Goal: Task Accomplishment & Management: Complete application form

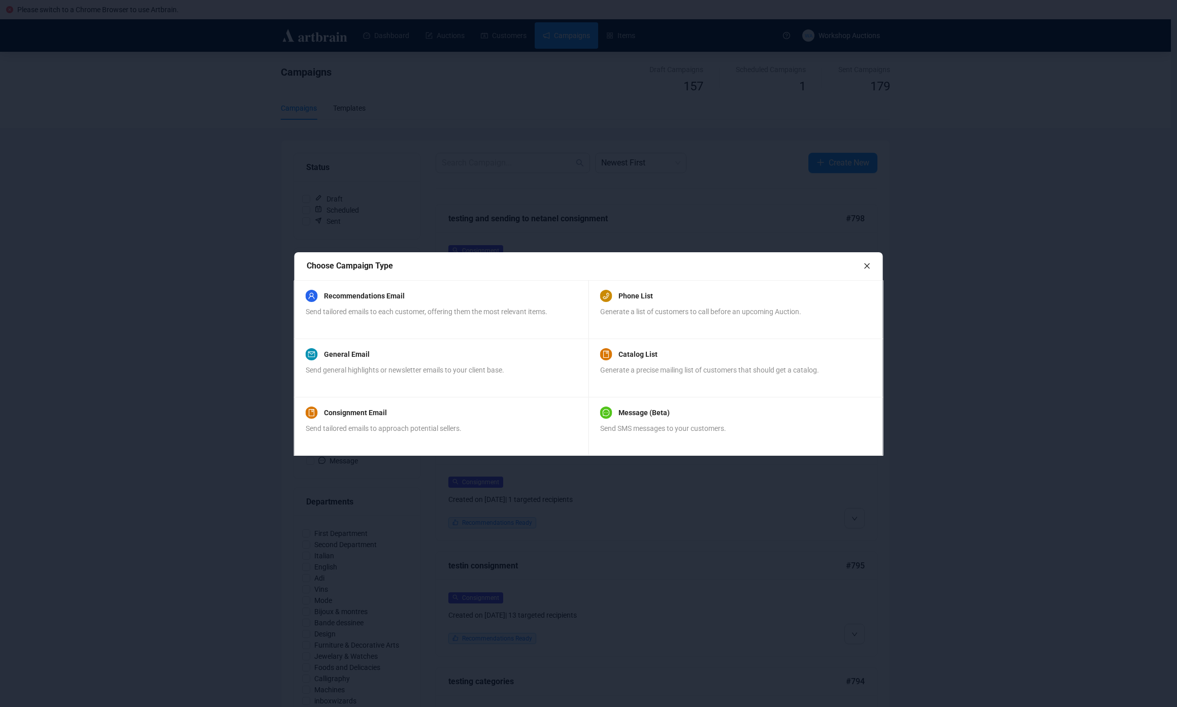
click at [173, 359] on div at bounding box center [588, 353] width 1177 height 707
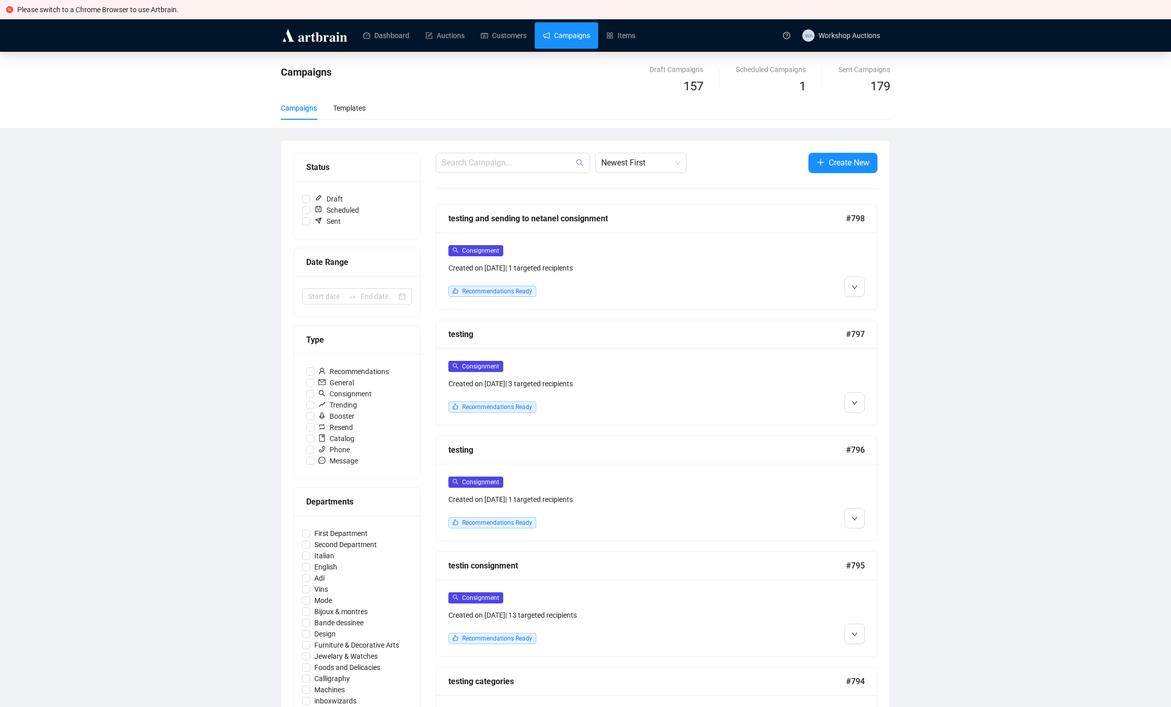
click at [173, 359] on div "Campaigns Draft Campaigns 157 Scheduled Campaigns 1 Sent Campaigns 179 Campaign…" at bounding box center [585, 610] width 1171 height 1117
click at [850, 166] on span "Create New" at bounding box center [849, 162] width 41 height 13
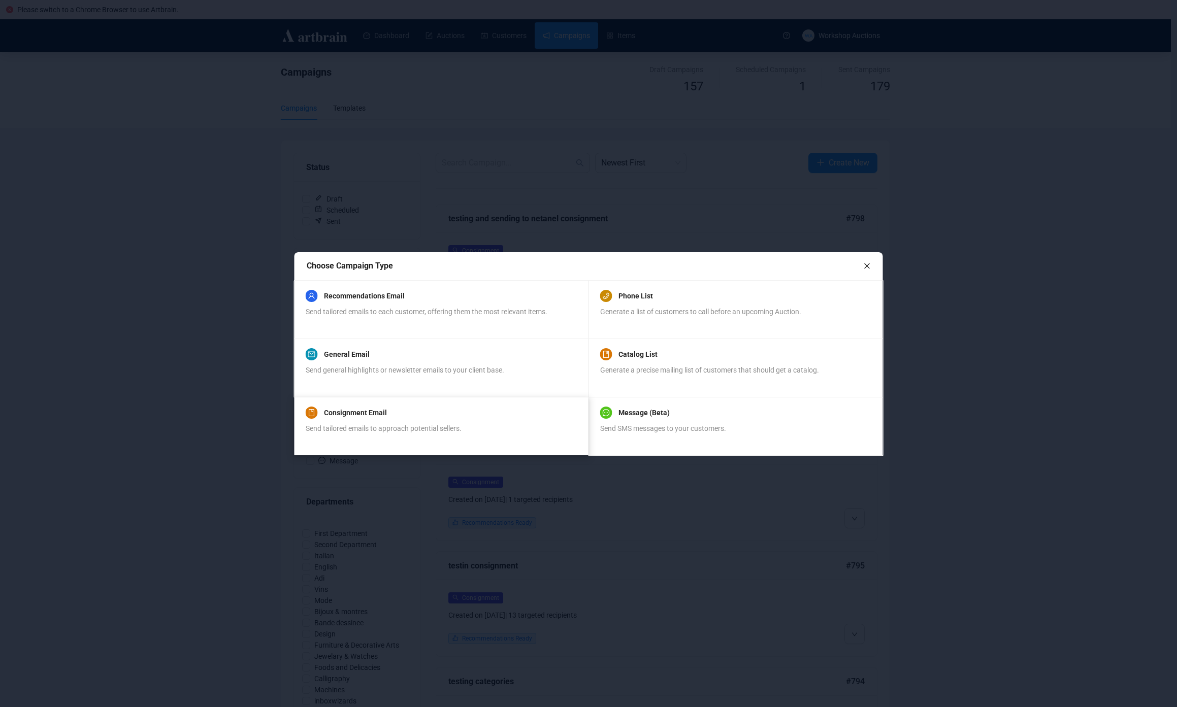
click at [447, 406] on div "Consignment Email Send tailored emails to approach potential sellers." at bounding box center [441, 426] width 294 height 58
click at [424, 415] on div "Consignment Email" at bounding box center [384, 413] width 156 height 12
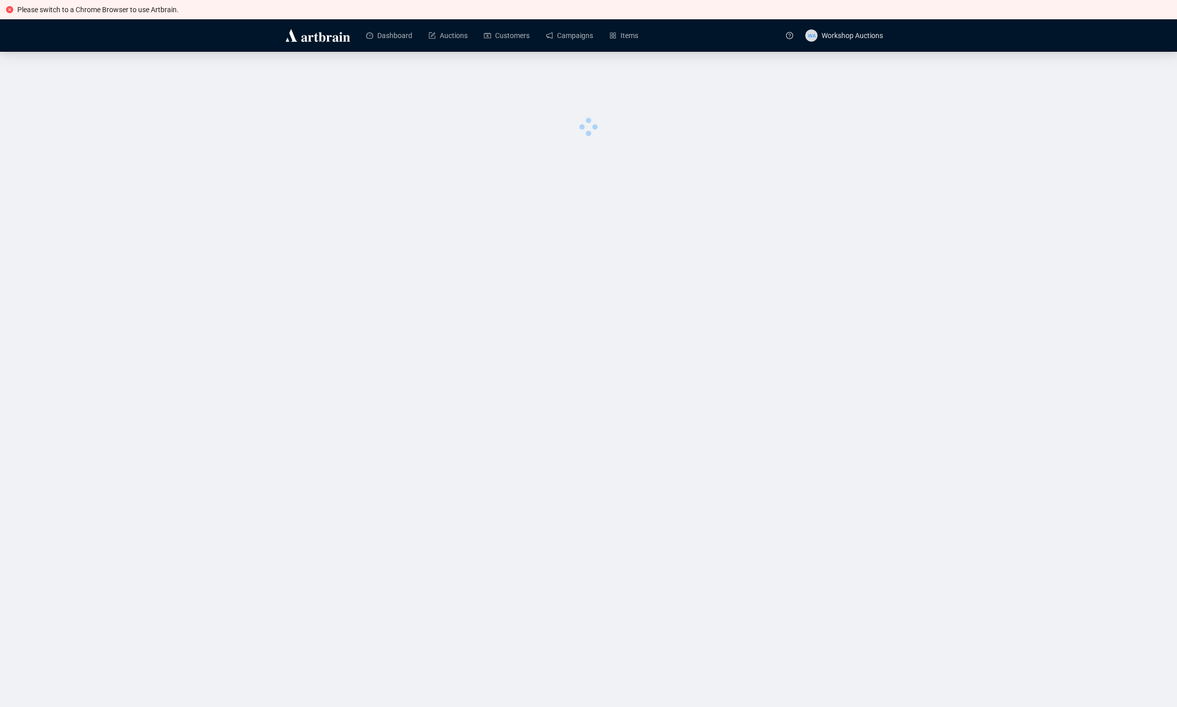
click at [266, 331] on div "Please switch to a Chrome Browser to use Artbrain. Dashboard Auctions Customers…" at bounding box center [588, 353] width 1177 height 707
click at [544, 190] on div "Please switch to a Chrome Browser to use Artbrain. Dashboard Auctions Customers…" at bounding box center [588, 353] width 1177 height 707
click at [795, 409] on div "Please switch to a Chrome Browser to use Artbrain. Dashboard Auctions Customers…" at bounding box center [588, 353] width 1177 height 707
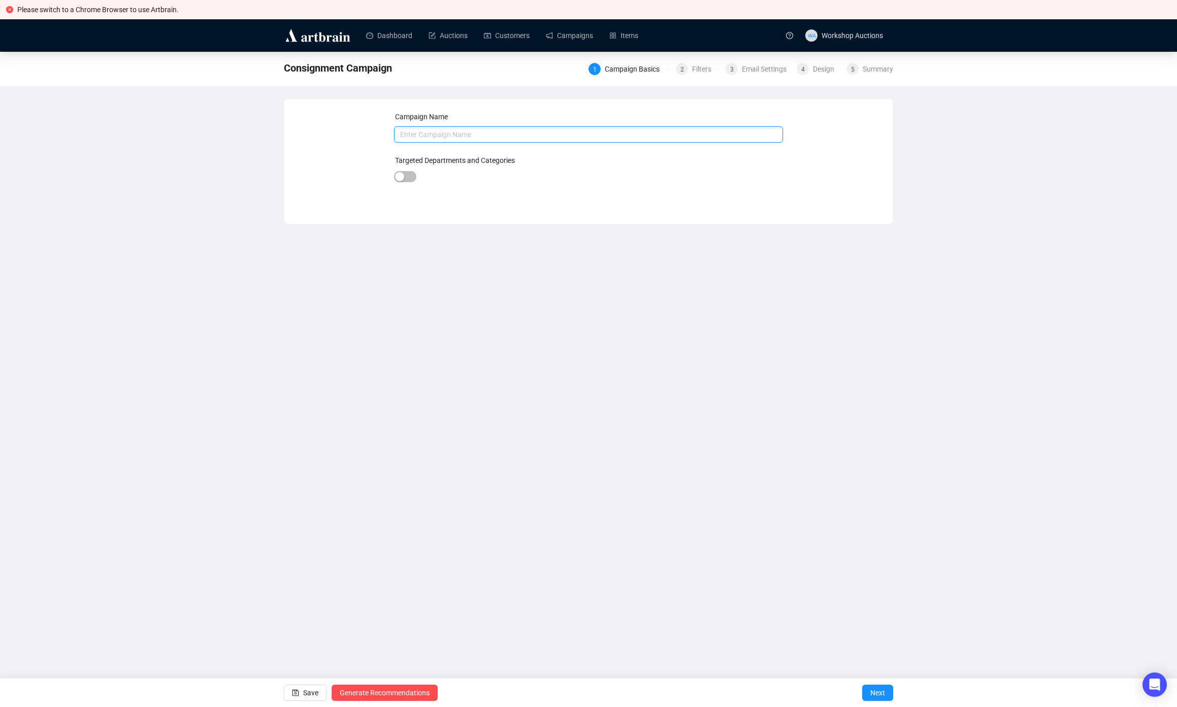
click at [425, 134] on input "text" at bounding box center [588, 134] width 389 height 16
type input "Test Consignment QA Dates"
click at [876, 699] on span "Next" at bounding box center [877, 693] width 15 height 28
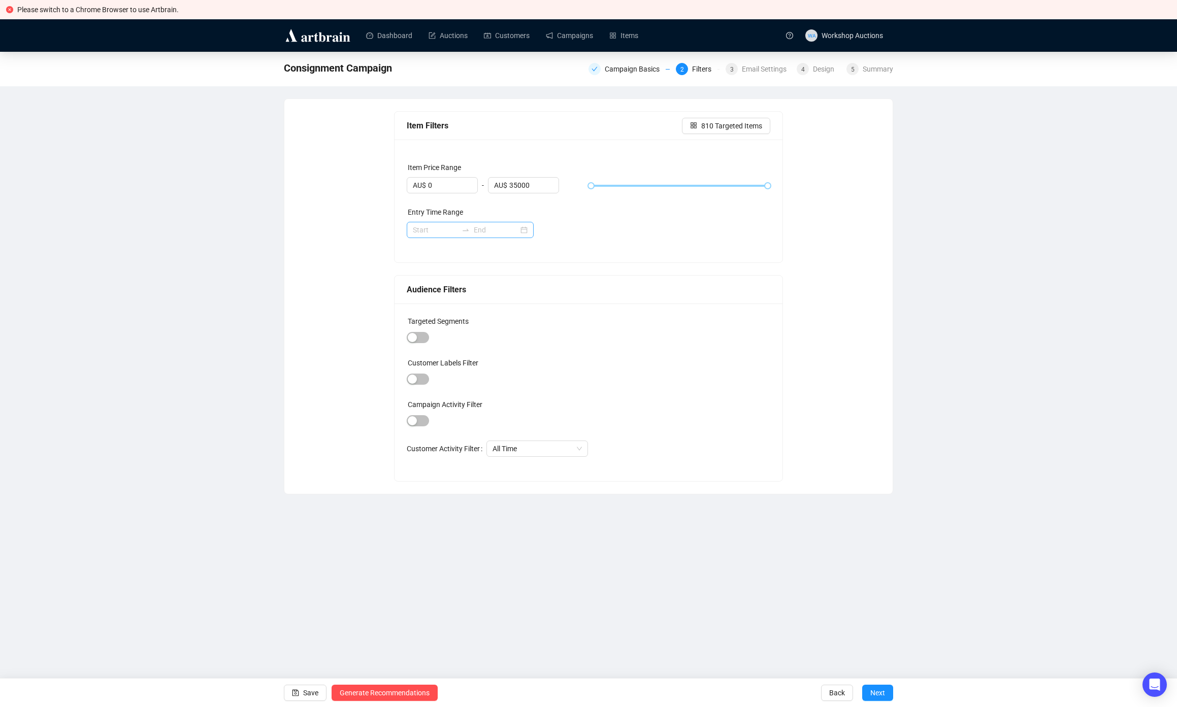
click at [433, 237] on div at bounding box center [470, 230] width 127 height 16
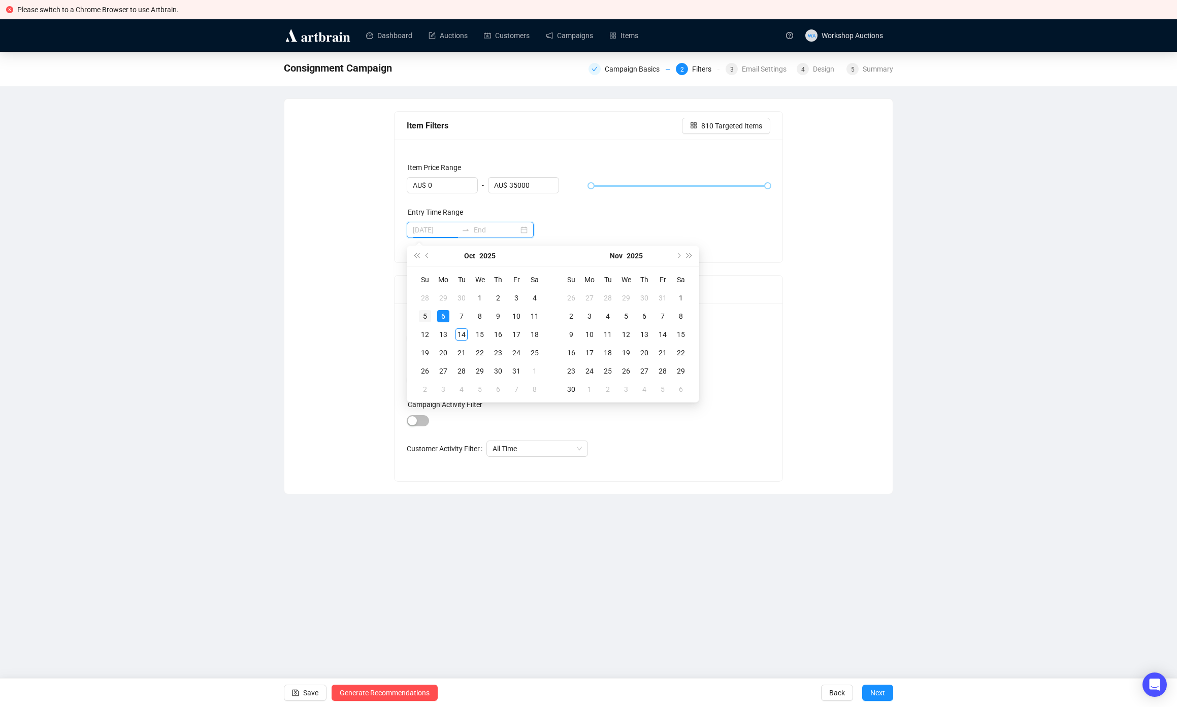
type input "2025-10-05"
click at [427, 317] on div "5" at bounding box center [425, 316] width 12 height 12
type input "2025-10-14"
click at [468, 339] on td "14" at bounding box center [461, 334] width 18 height 18
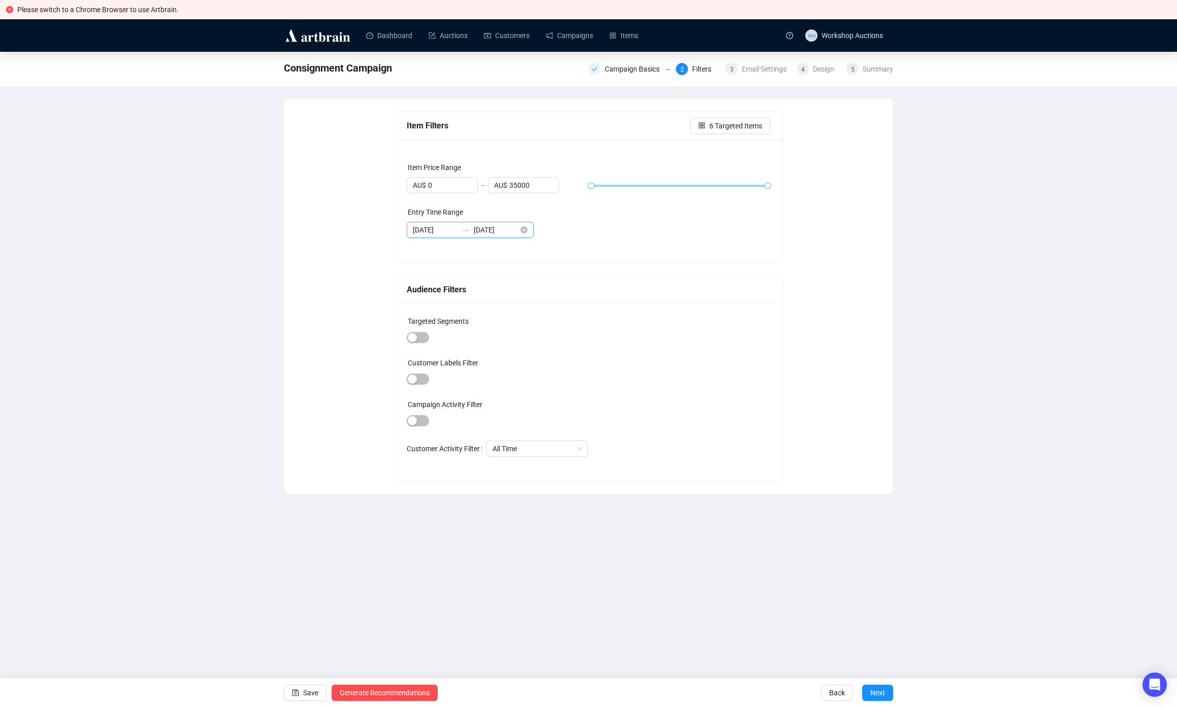
click at [437, 237] on div "2025-10-05 2025-10-14" at bounding box center [470, 230] width 127 height 16
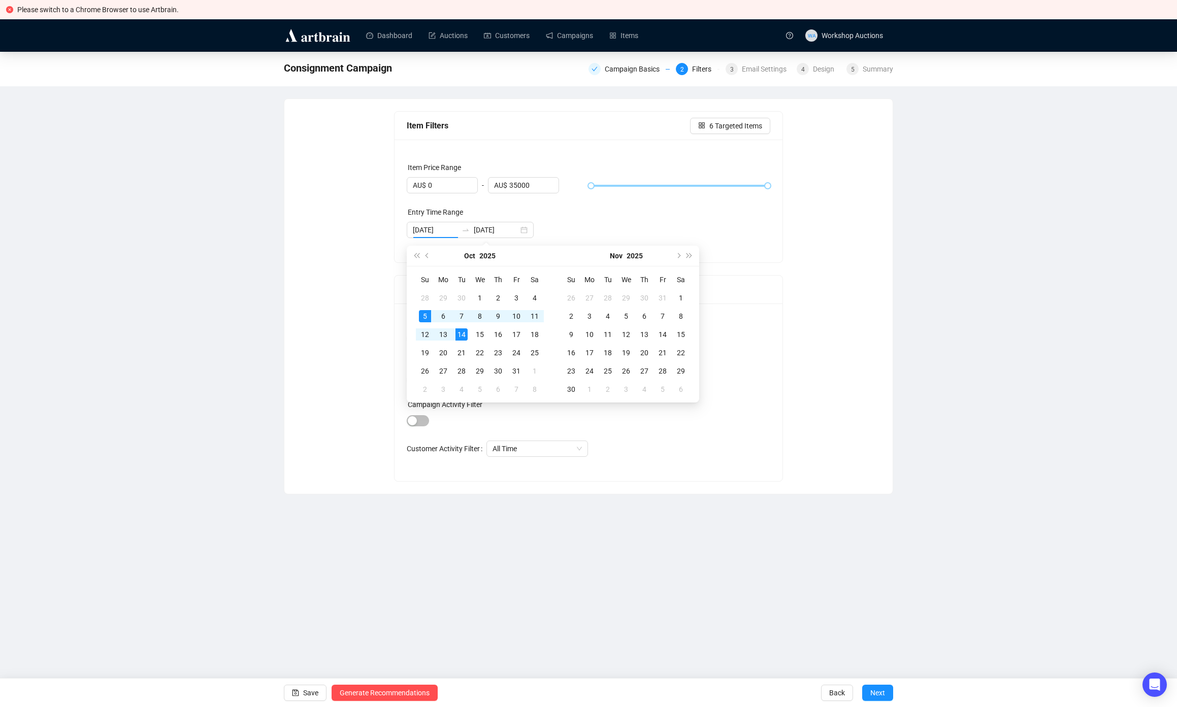
click at [767, 480] on div "Targeted Segments Customer Labels Filter Campaign Activity Filter Customer Acti…" at bounding box center [588, 393] width 388 height 178
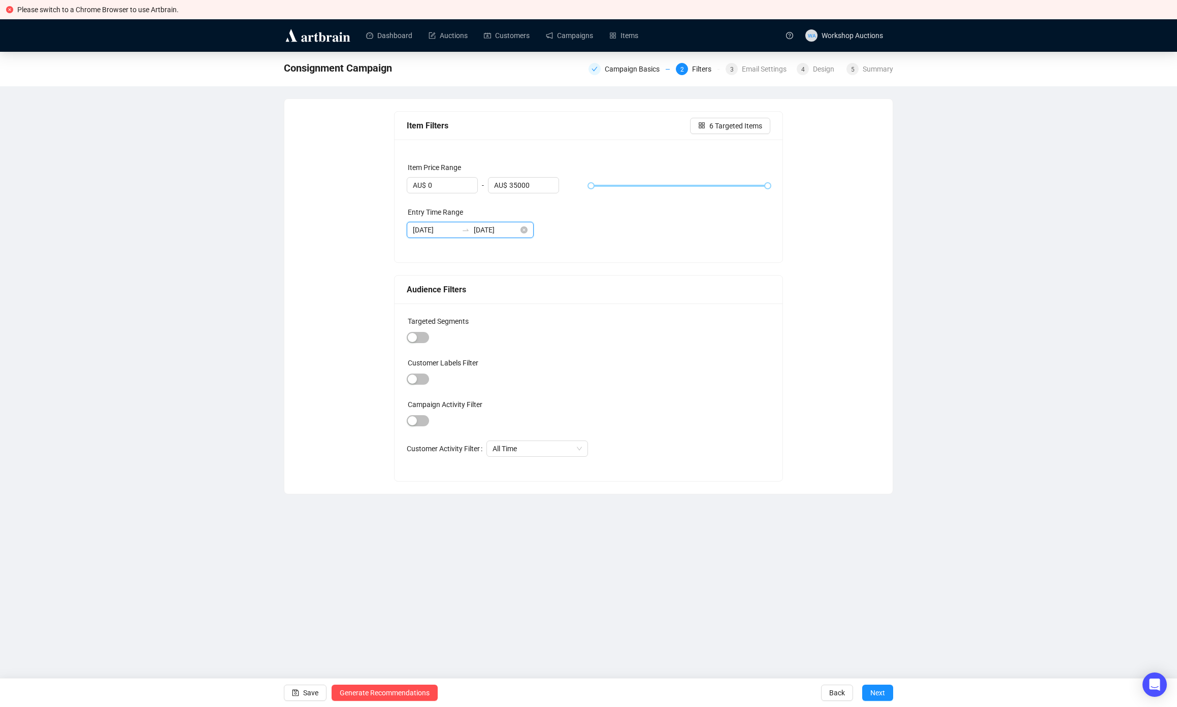
click at [414, 228] on input "2025-10-05" at bounding box center [435, 229] width 45 height 11
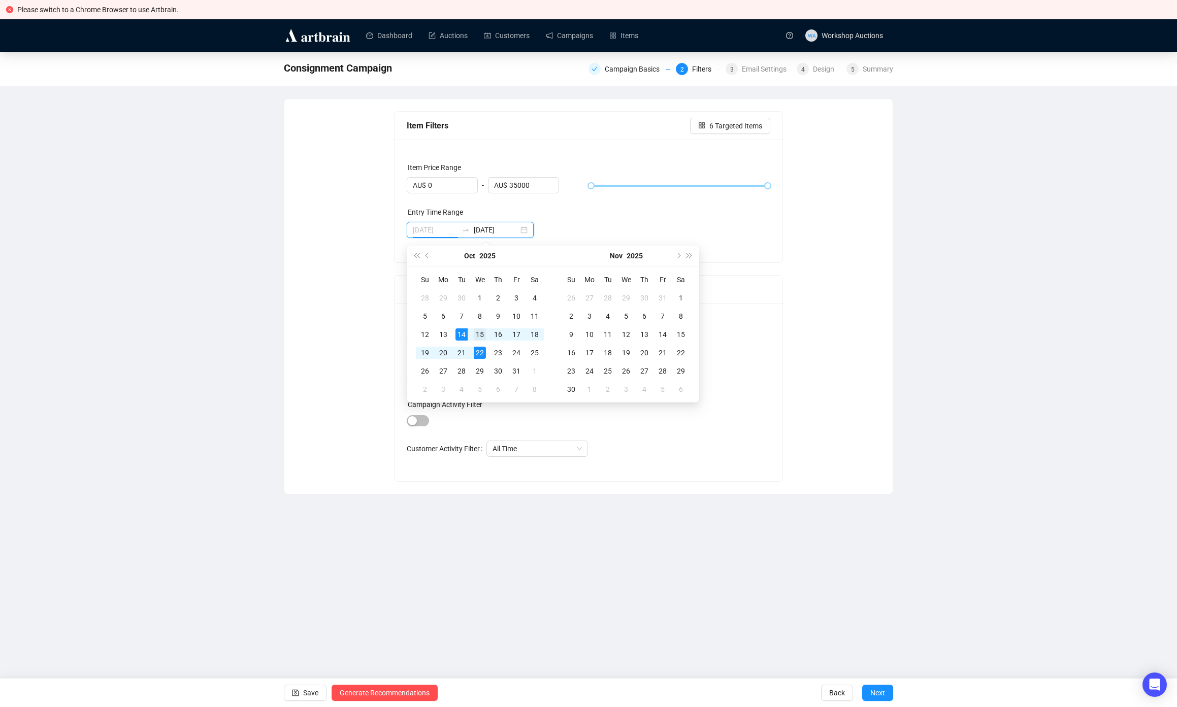
type input "2025-10-15"
click at [479, 337] on div "15" at bounding box center [480, 334] width 12 height 12
type input "2025-10-23"
click at [499, 355] on div "23" at bounding box center [498, 353] width 12 height 12
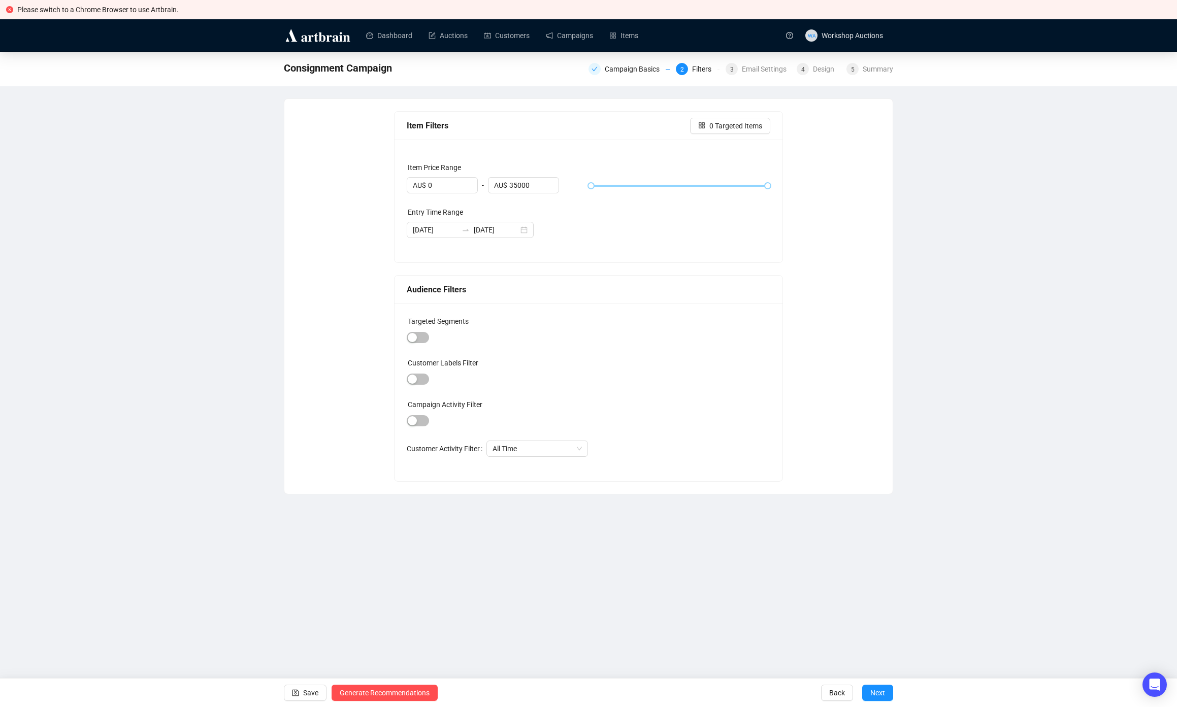
click at [791, 419] on div "Item Filters 0 Targeted Items Item Price Range AU$ 0 - AU$ 35000 Entry Time Ran…" at bounding box center [588, 296] width 584 height 371
click at [441, 227] on input "2025-10-15" at bounding box center [435, 229] width 45 height 11
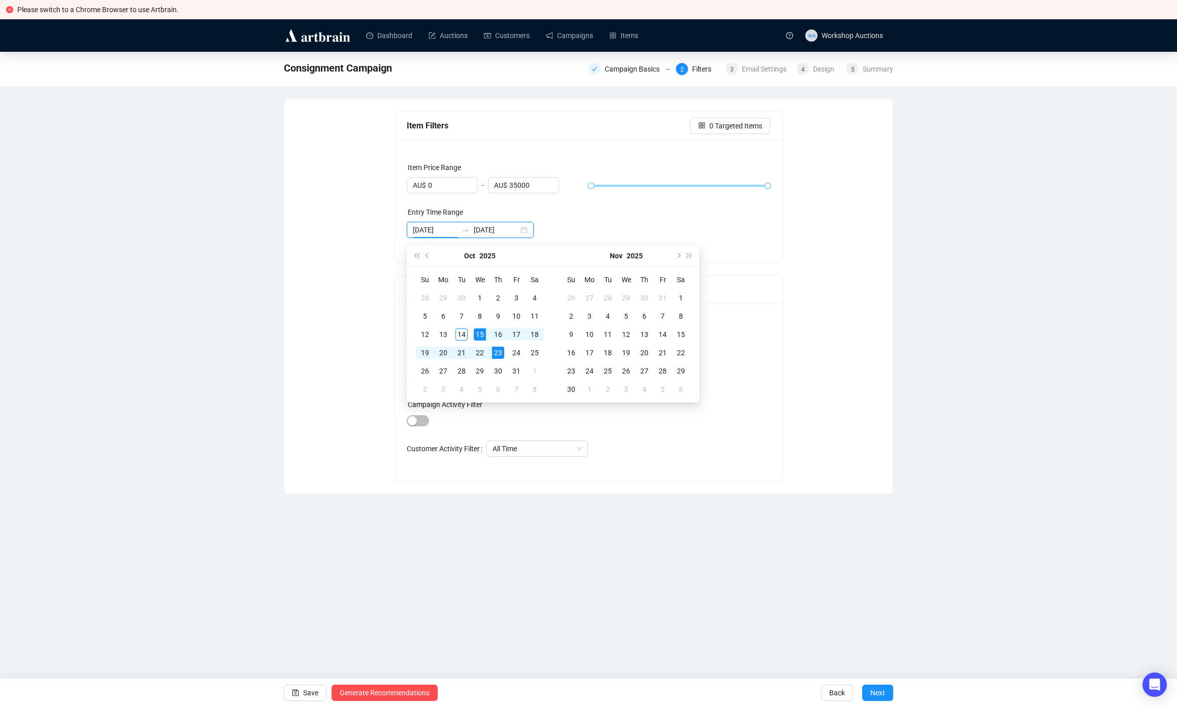
type input "2025-10-15"
click at [803, 498] on div "Please switch to a Chrome Browser to use Artbrain. Dashboard Auctions Customers…" at bounding box center [588, 353] width 1177 height 707
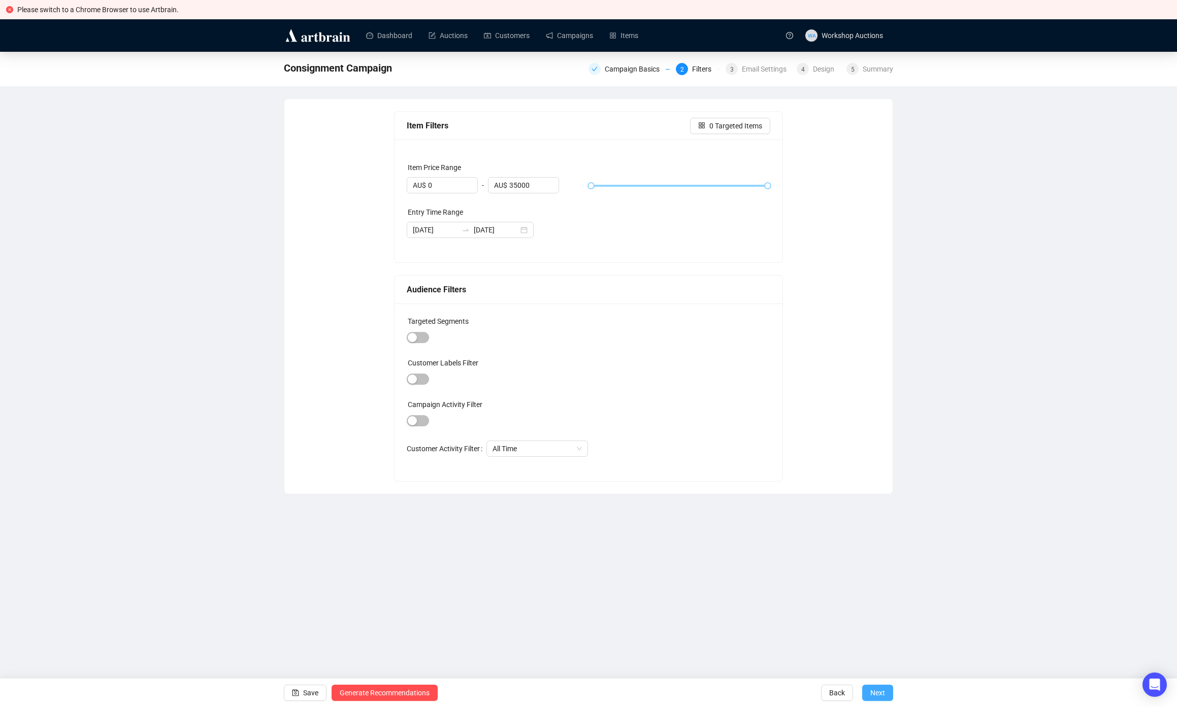
click at [875, 697] on span "Next" at bounding box center [877, 693] width 15 height 28
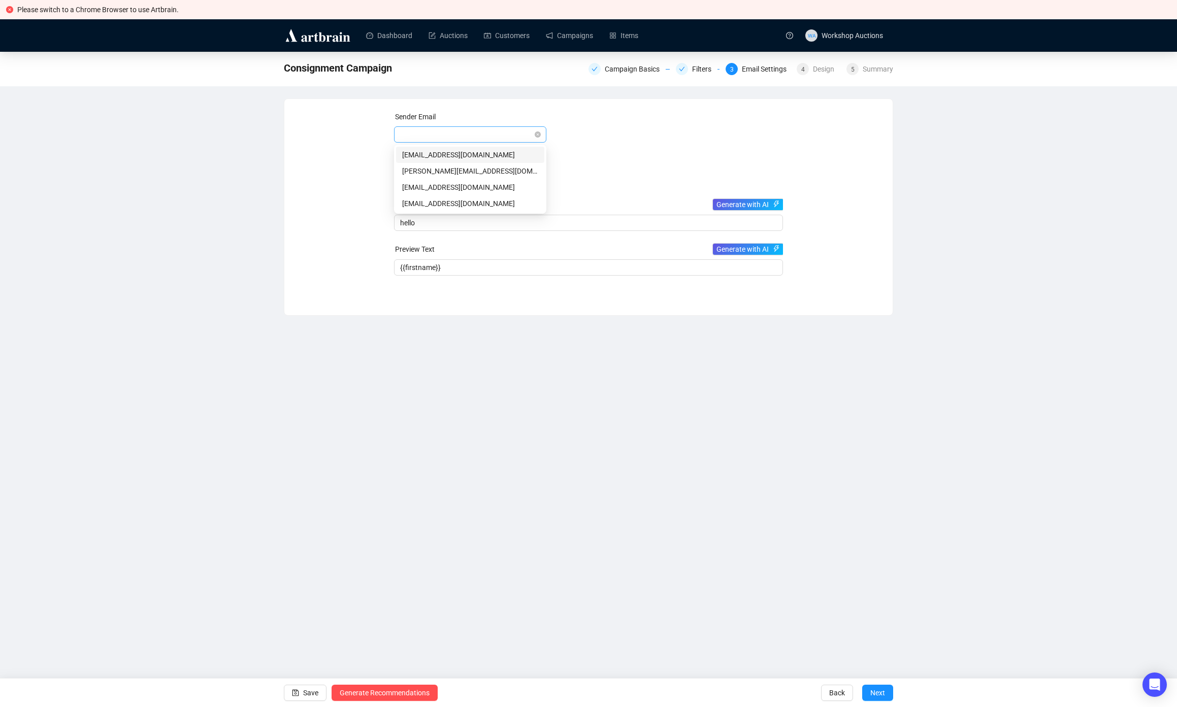
click at [501, 131] on span at bounding box center [470, 134] width 140 height 15
click at [451, 166] on div "rebecca.e@staging.artbrain.co" at bounding box center [470, 171] width 136 height 11
type input "Rebecca"
click at [875, 532] on div "Please switch to a Chrome Browser to use Artbrain. Dashboard Auctions Customers…" at bounding box center [588, 353] width 1177 height 707
click at [871, 694] on span "Next" at bounding box center [877, 693] width 15 height 28
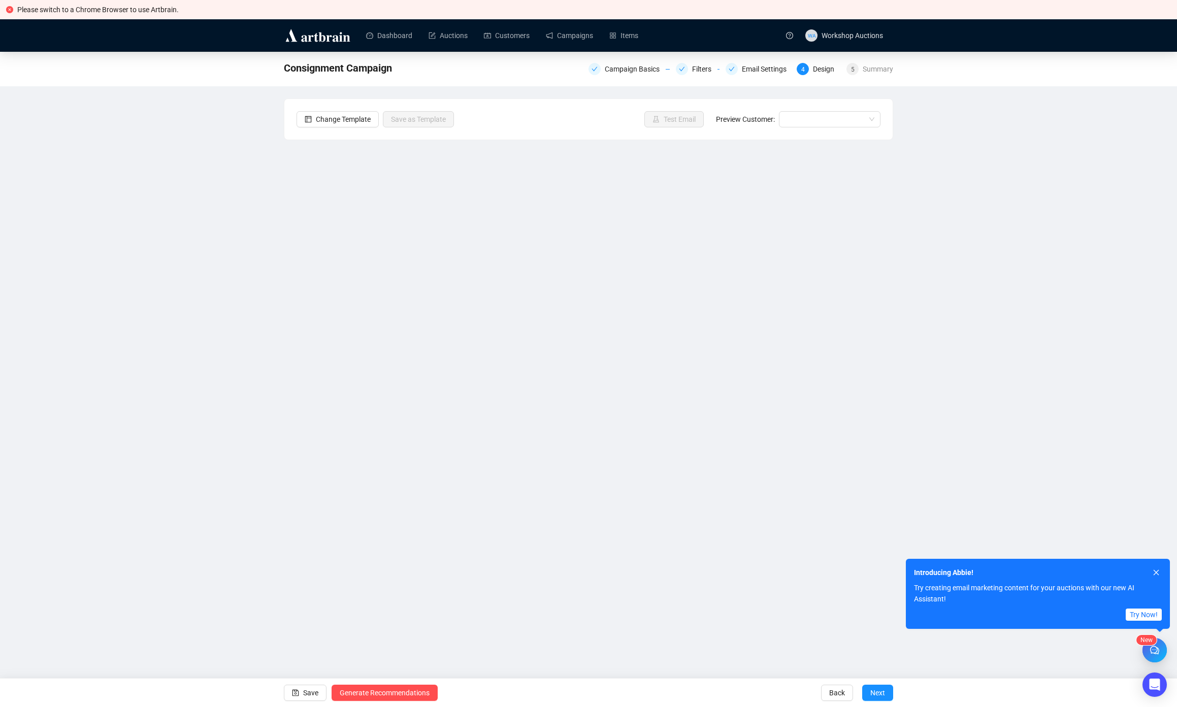
click at [832, 692] on span "Back" at bounding box center [837, 693] width 16 height 28
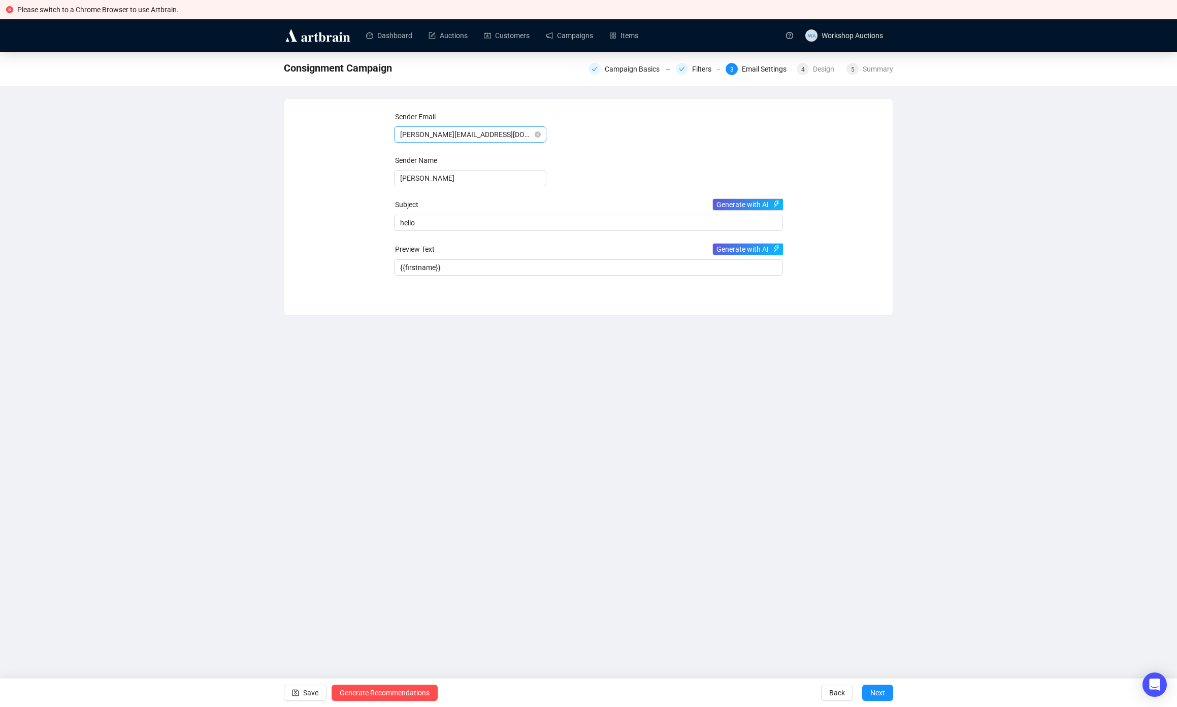
click at [480, 135] on span "rebecca.e@staging.artbrain.co" at bounding box center [470, 134] width 140 height 15
click at [941, 219] on div "Consignment Campaign Campaign Basics Filters 3 Email Settings 4 Design 5 Summar…" at bounding box center [588, 184] width 1177 height 264
click at [885, 699] on button "Next" at bounding box center [877, 693] width 31 height 16
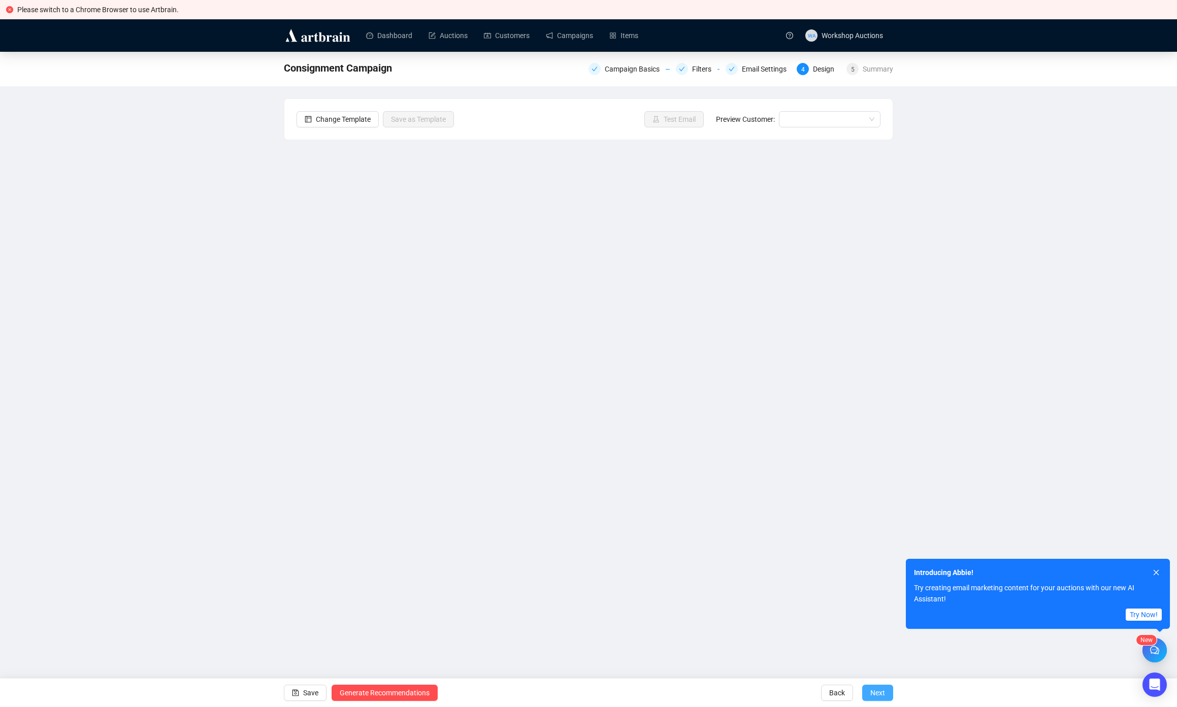
click at [882, 692] on span "Next" at bounding box center [877, 693] width 15 height 28
click at [869, 685] on button "Next" at bounding box center [877, 693] width 31 height 16
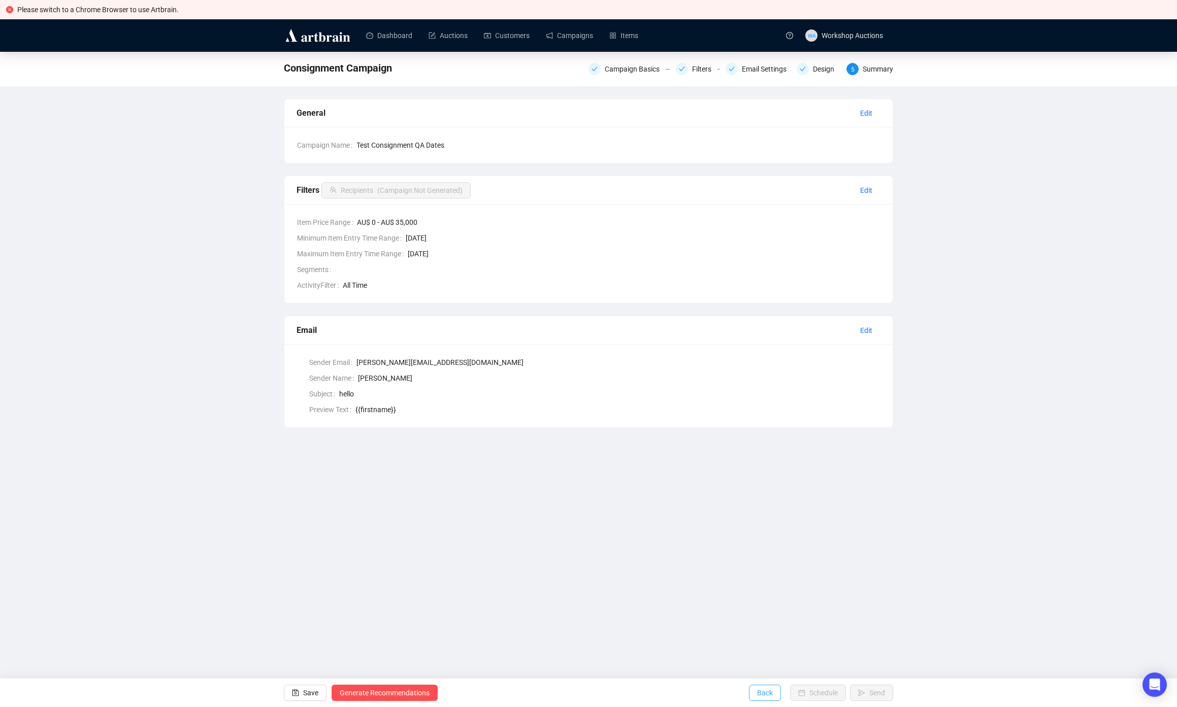
click at [749, 697] on button "Back" at bounding box center [765, 693] width 32 height 16
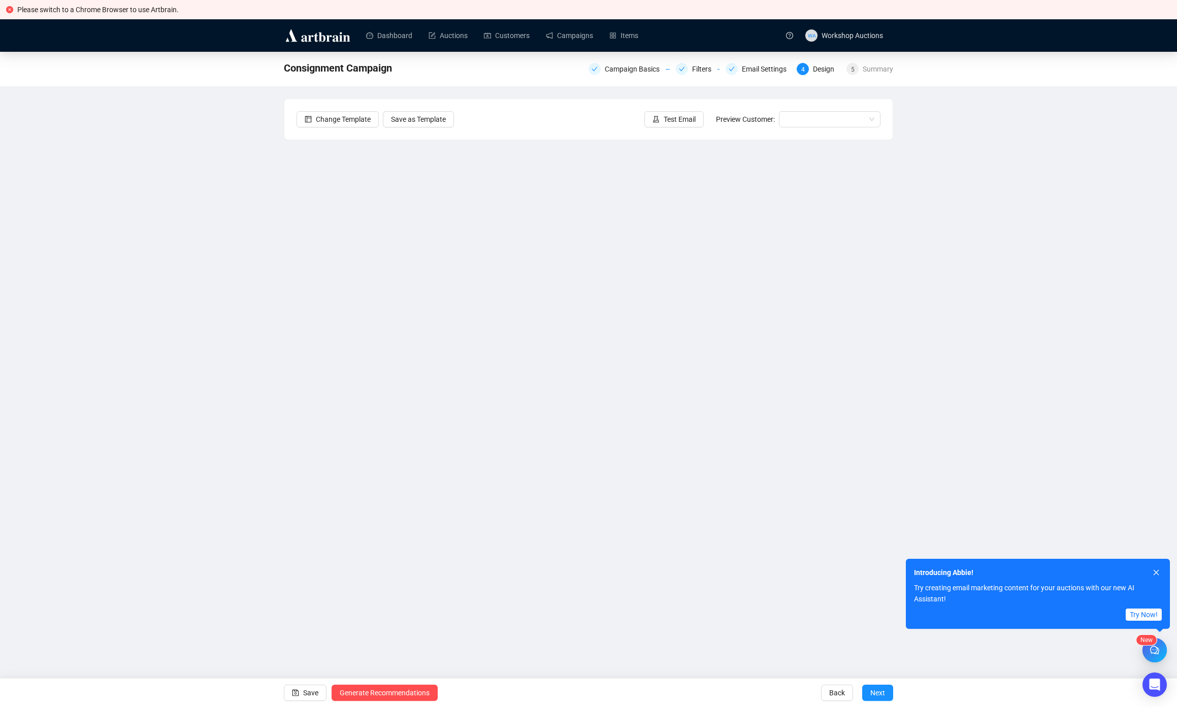
drag, startPoint x: 638, startPoint y: 587, endPoint x: 698, endPoint y: 598, distance: 60.3
click at [638, 587] on div "New Please switch to a Chrome Browser to use Artbrain. Dashboard Auctions Custo…" at bounding box center [588, 353] width 1177 height 707
click at [879, 697] on span "Next" at bounding box center [877, 693] width 15 height 28
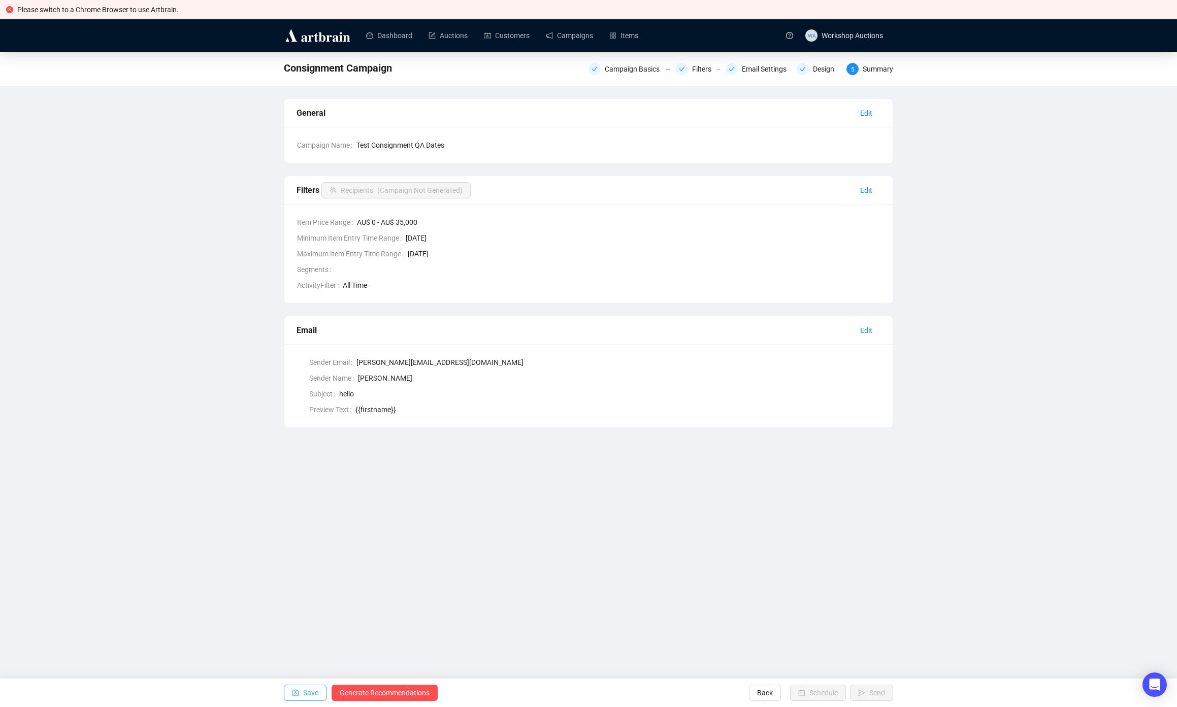
click at [293, 688] on span "button" at bounding box center [295, 693] width 7 height 28
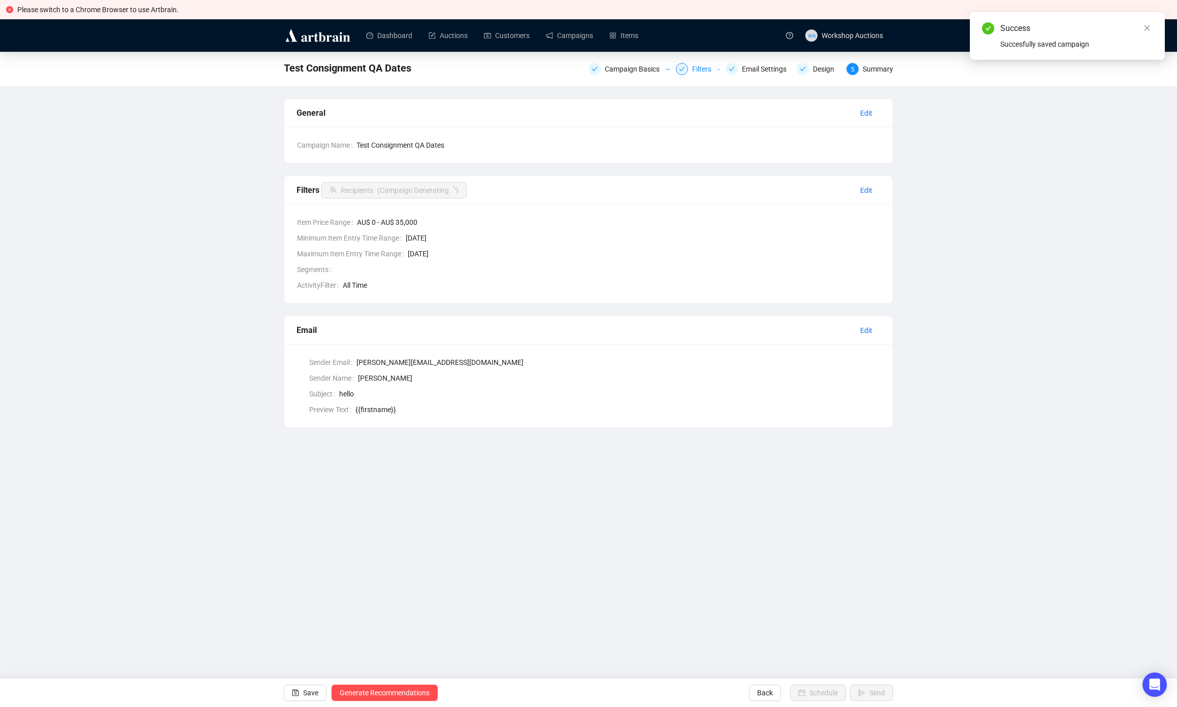
click at [699, 71] on div "Filters" at bounding box center [704, 69] width 25 height 12
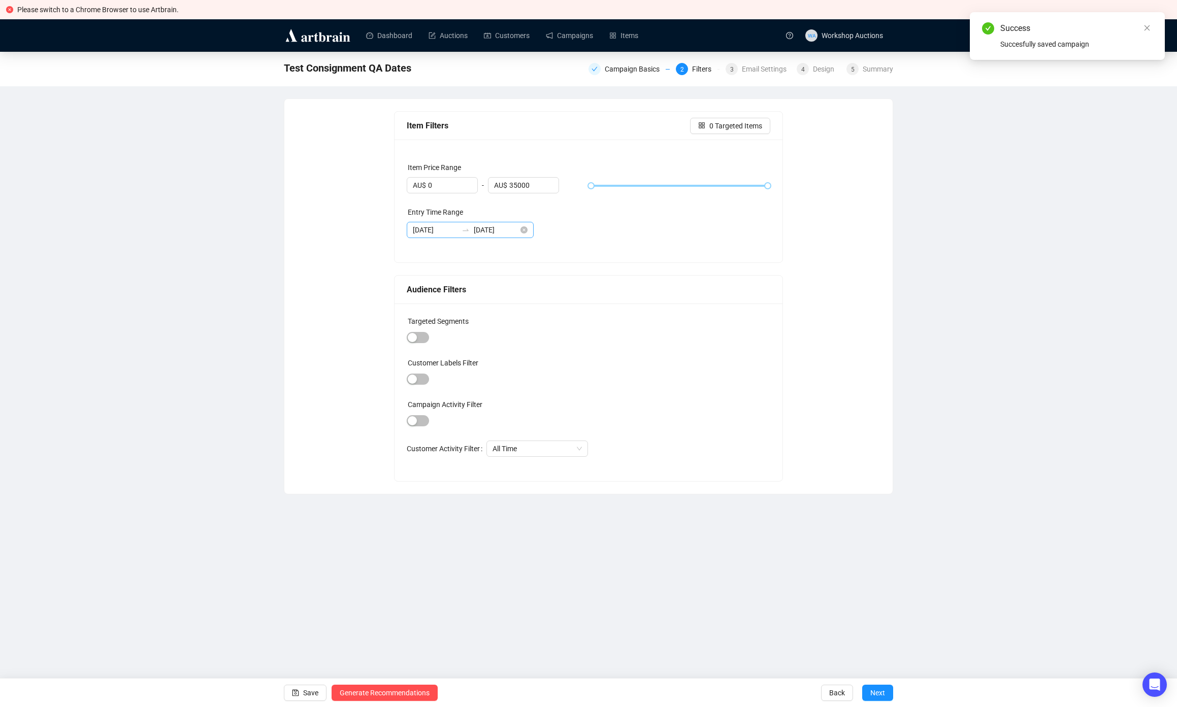
click at [447, 224] on div "2025-10-14 2025-10-14" at bounding box center [470, 230] width 127 height 16
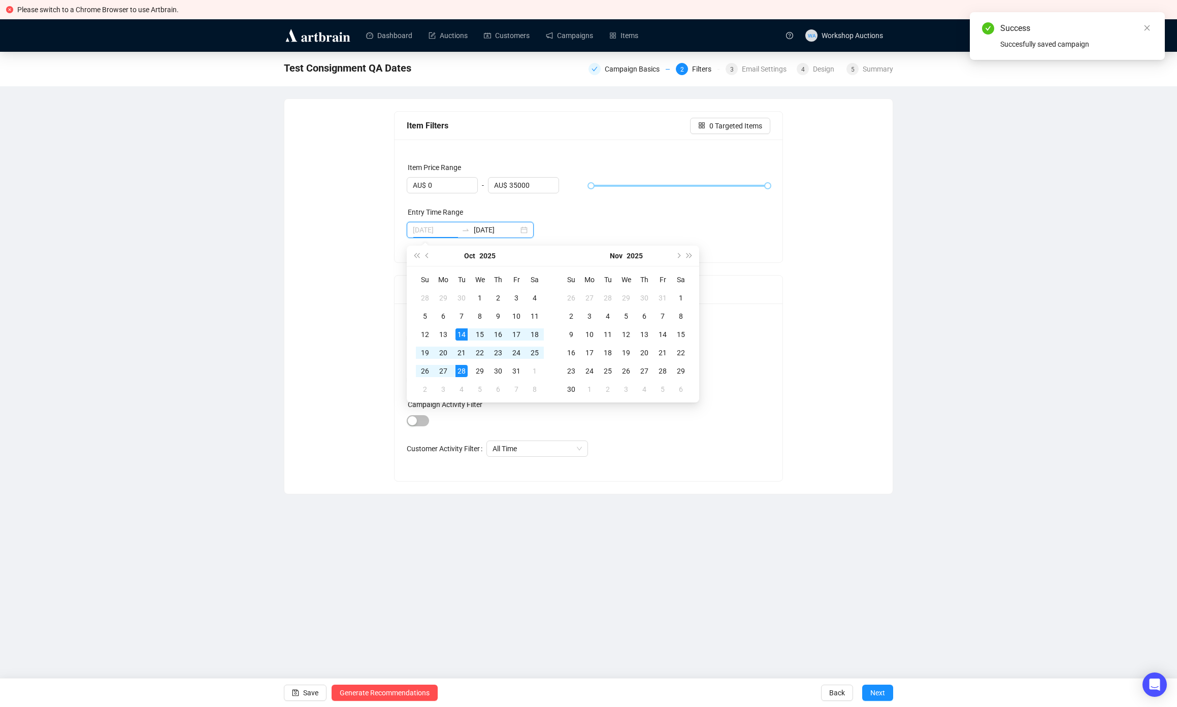
type input "2025-10-14"
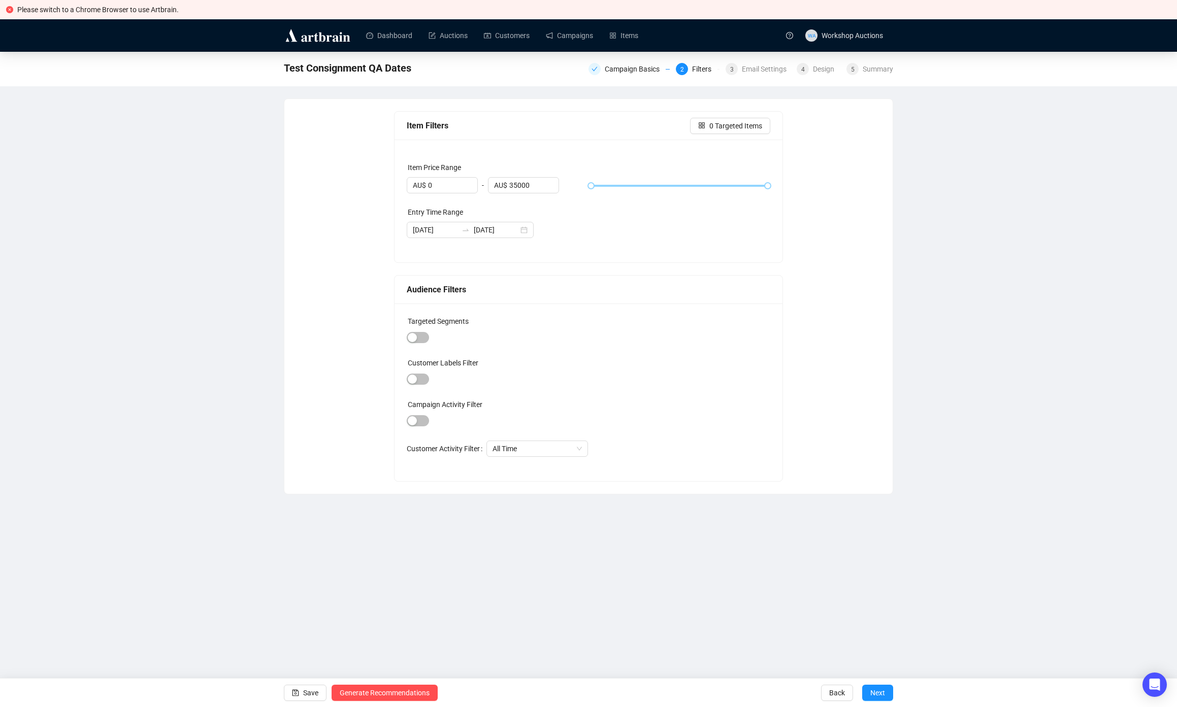
click at [710, 195] on div "Item Price Range AU$ 0 - AU$ 35000 Entry Time Range 2025-10-14 2025-10-14" at bounding box center [588, 201] width 388 height 123
click at [467, 232] on icon "swap-right" at bounding box center [465, 230] width 8 height 8
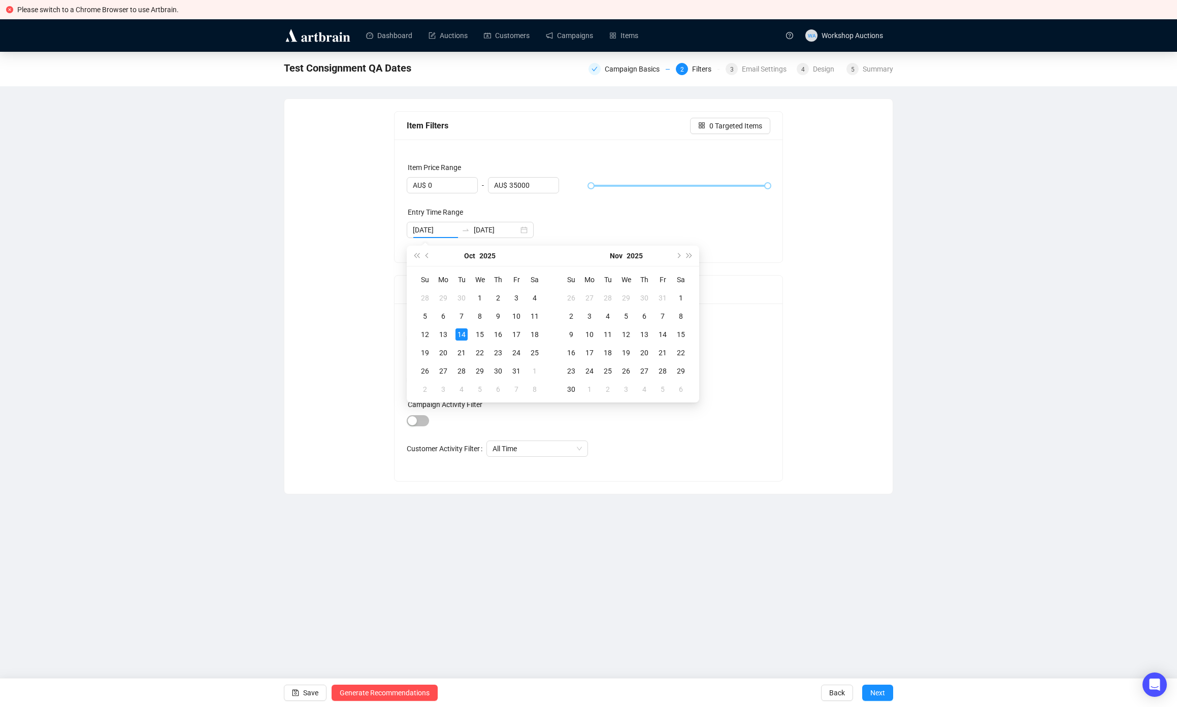
click at [656, 197] on div "Item Price Range AU$ 0 - AU$ 35000 Entry Time Range 2025-10-14 2025-10-14" at bounding box center [588, 201] width 388 height 123
